Goal: Task Accomplishment & Management: Manage account settings

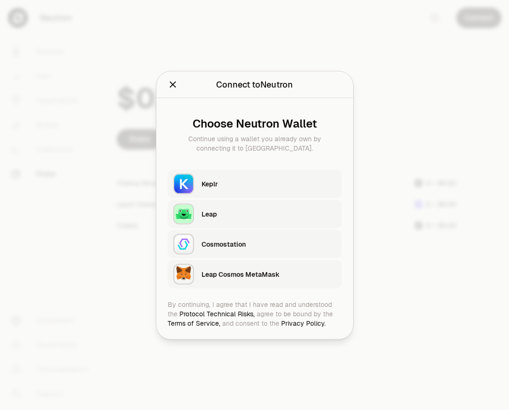
click at [247, 177] on div "Keplr" at bounding box center [269, 184] width 135 height 14
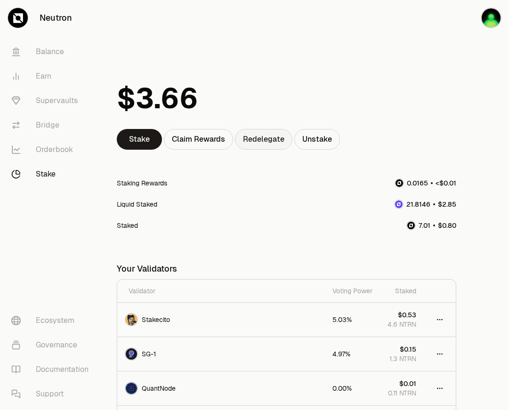
click at [277, 144] on link "Redelegate" at bounding box center [263, 139] width 57 height 21
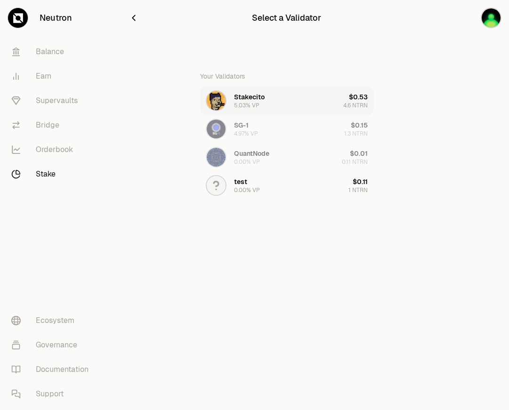
click at [271, 108] on button "Stakecito 5.03% VP $0.53 4.6 NTRN" at bounding box center [286, 101] width 173 height 28
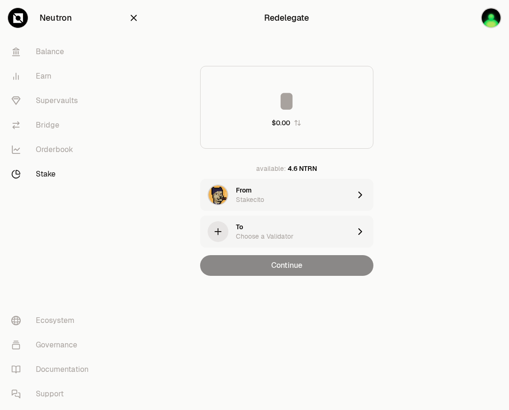
click at [305, 112] on input at bounding box center [287, 101] width 172 height 28
type input "***"
click at [300, 231] on div "To Choose a Validator" at bounding box center [293, 231] width 115 height 19
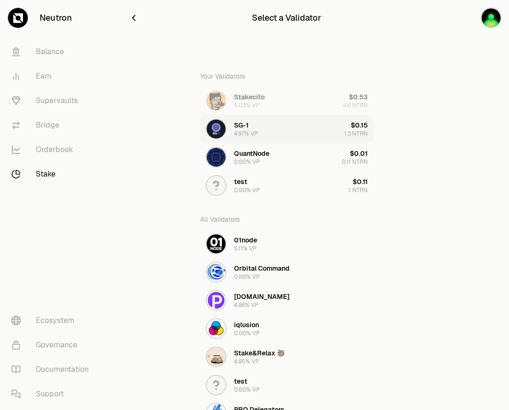
click at [274, 133] on button "SG-1 4.97% VP $0.15 1.3 NTRN" at bounding box center [286, 129] width 173 height 28
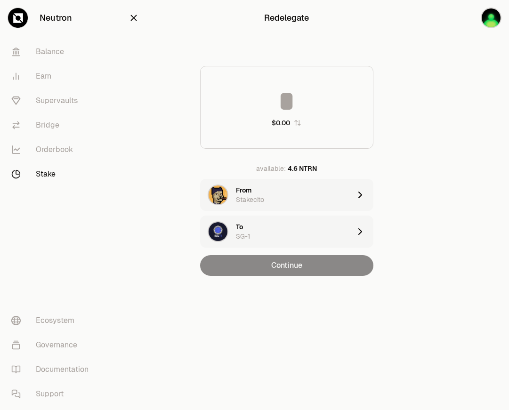
click at [288, 107] on input at bounding box center [287, 101] width 172 height 28
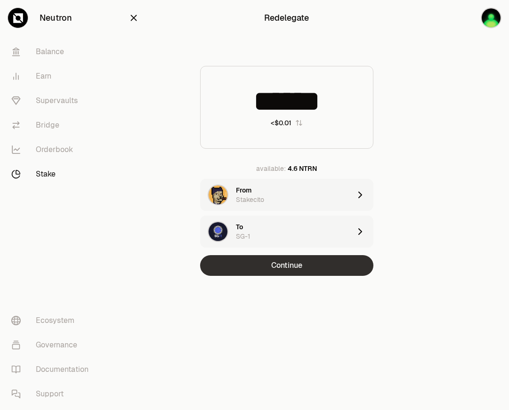
type input "******"
click at [298, 264] on button "Continue" at bounding box center [286, 265] width 173 height 21
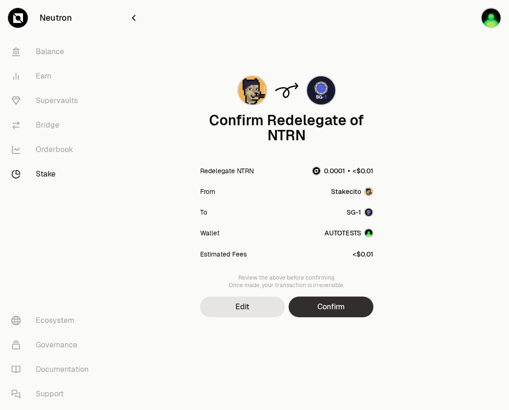
click at [325, 301] on button "Confirm" at bounding box center [331, 307] width 85 height 21
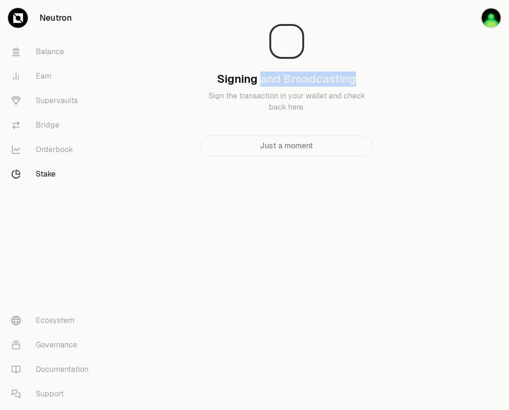
drag, startPoint x: 362, startPoint y: 79, endPoint x: 261, endPoint y: 79, distance: 101.2
click at [261, 79] on div "Signing and Broadcasting Sign the transaction in your wallet and check back her…" at bounding box center [286, 92] width 173 height 41
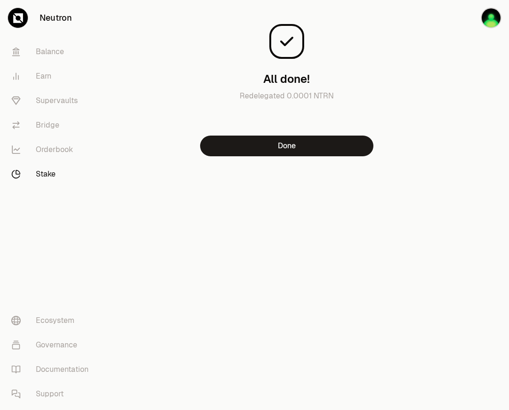
click at [383, 132] on div "All done! Redelegated 0.0001 NTRN Done" at bounding box center [287, 82] width 316 height 149
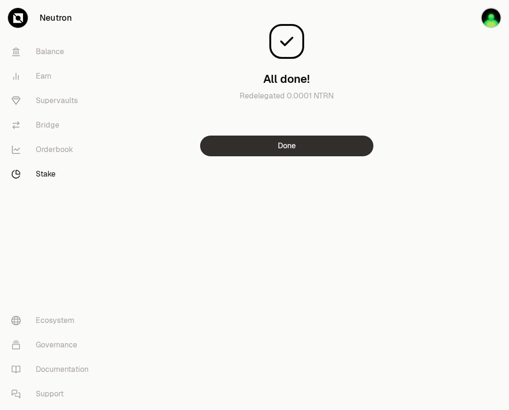
click at [263, 146] on button "Done" at bounding box center [286, 146] width 173 height 21
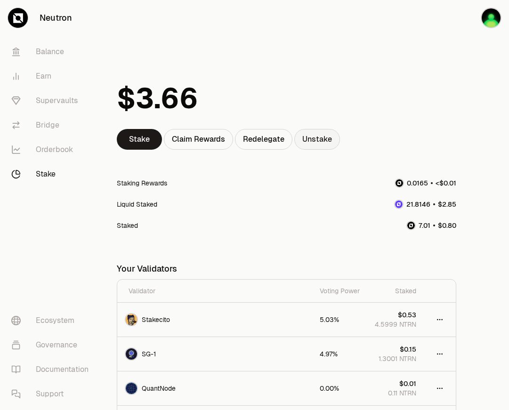
click at [314, 144] on link "Unstake" at bounding box center [317, 139] width 46 height 21
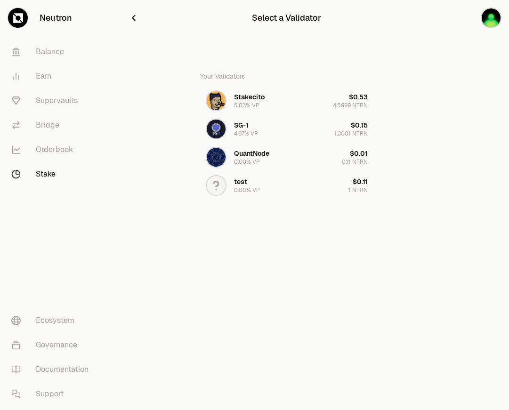
click at [136, 15] on icon "button" at bounding box center [134, 18] width 10 height 10
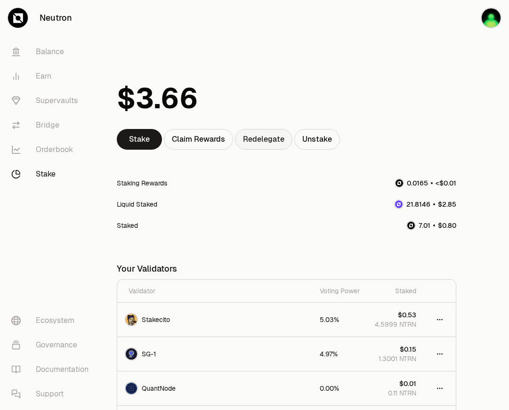
click at [241, 141] on link "Redelegate" at bounding box center [263, 139] width 57 height 21
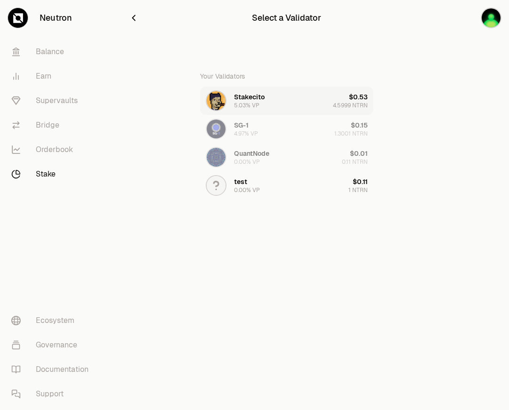
click at [295, 98] on button "Stakecito 5.03% VP $0.53 4.5999 NTRN" at bounding box center [286, 101] width 173 height 28
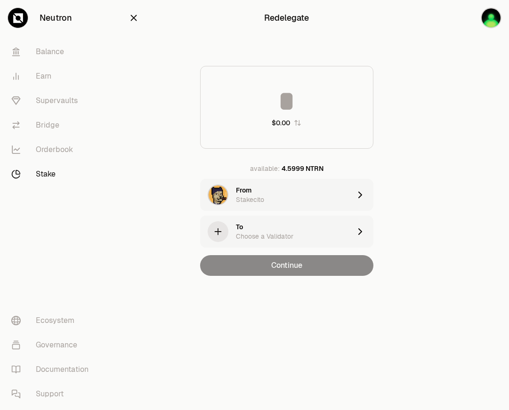
click at [276, 230] on div "To Choose a Validator" at bounding box center [293, 231] width 115 height 19
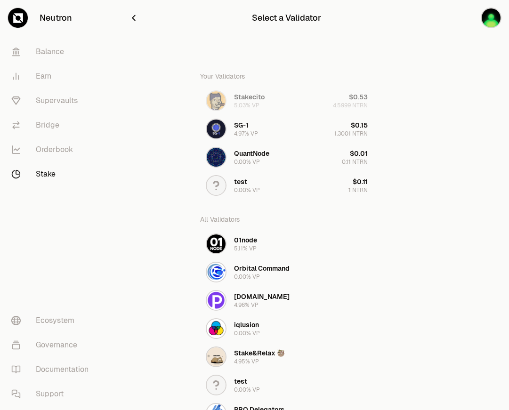
click at [136, 17] on icon "button" at bounding box center [134, 18] width 10 height 10
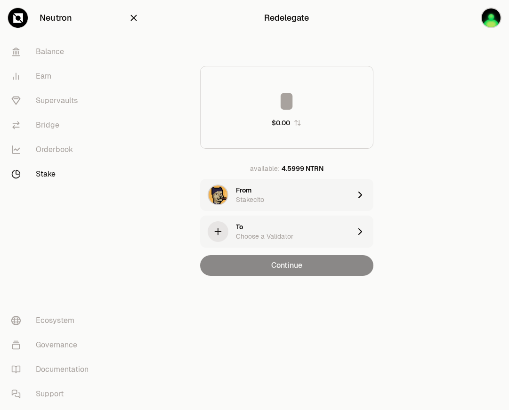
click at [52, 174] on link "Stake" at bounding box center [53, 174] width 98 height 24
